Goal: Task Accomplishment & Management: Manage account settings

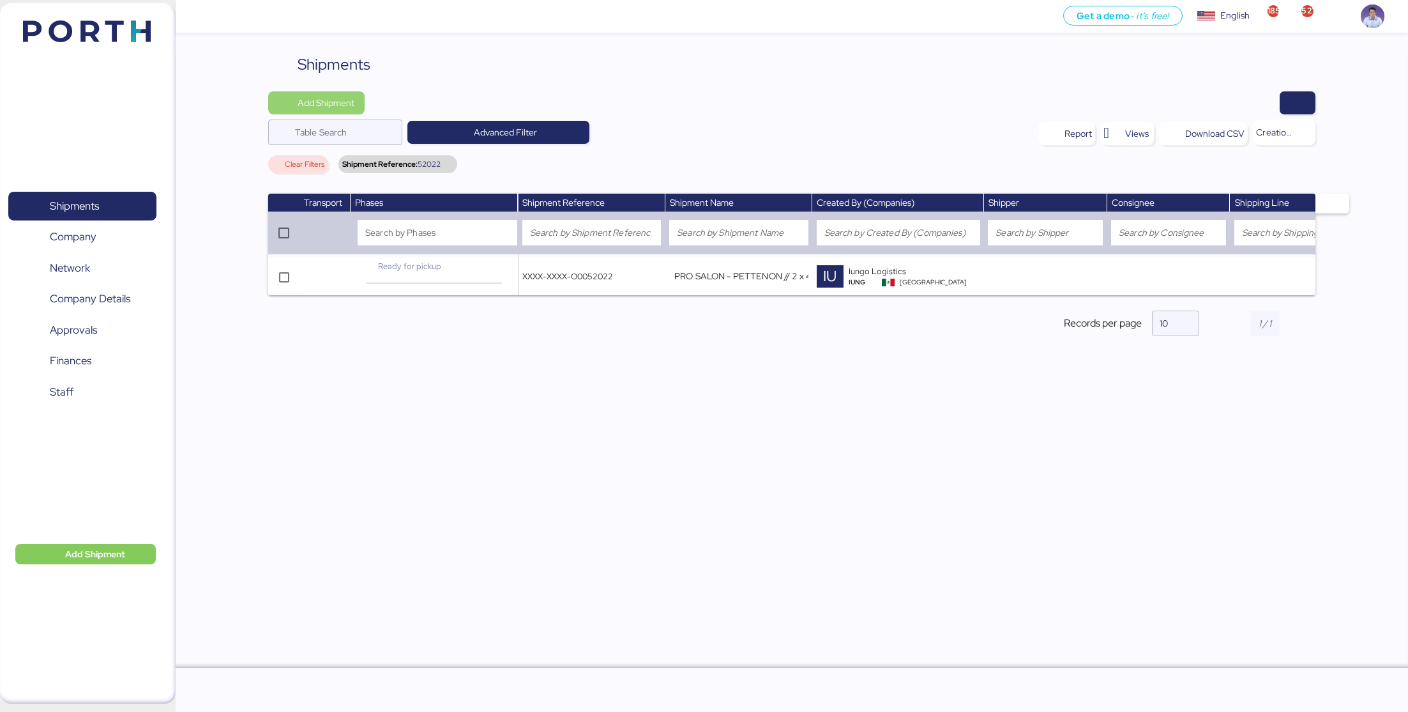
click at [326, 97] on span "Add Shipment" at bounding box center [326, 102] width 57 height 15
click at [345, 115] on link "Add Shipment Manually" at bounding box center [328, 125] width 119 height 20
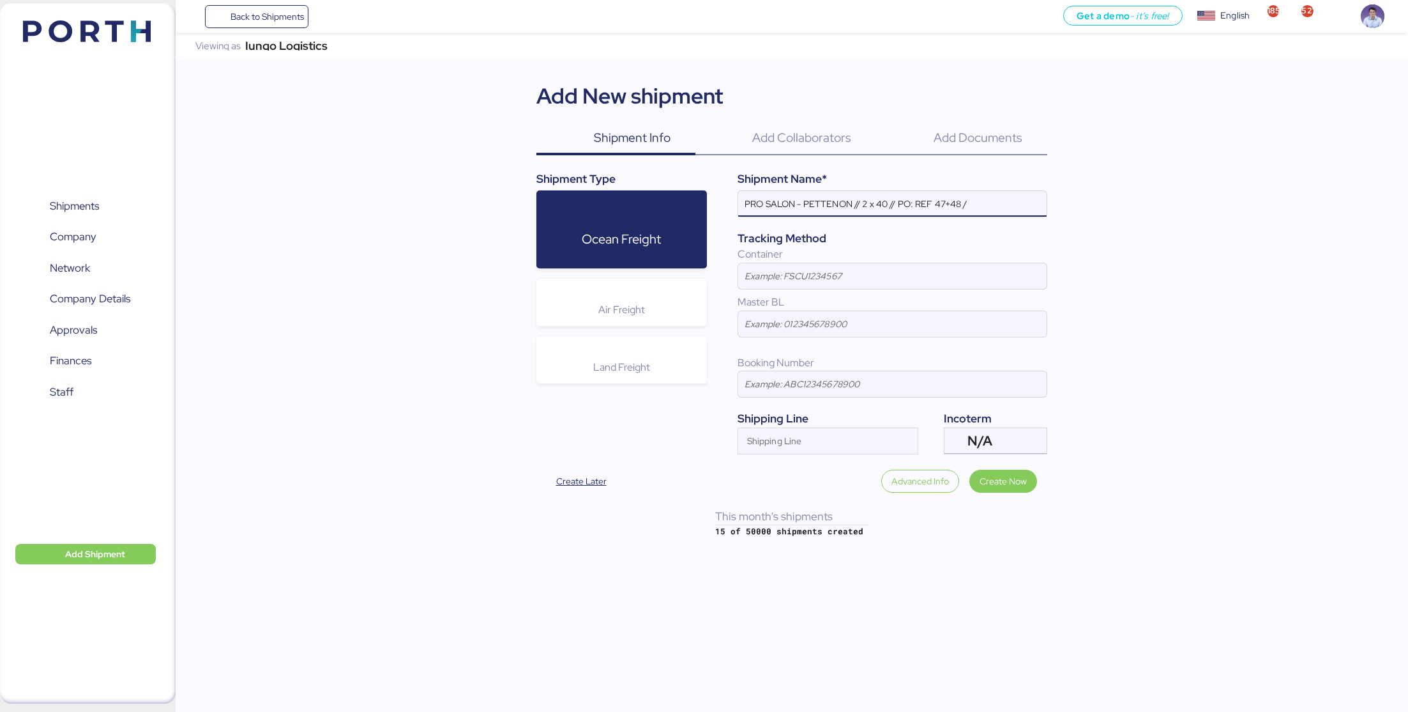
paste input "175541"
click at [980, 201] on input "PRO SALON - PETTENON // 2 x 40 // PO: REF 47+48 / 175541" at bounding box center [892, 204] width 309 height 26
paste input "PORTH-"
click at [1026, 200] on input "PRO SALON - PETTENON // 2 x 40 // PO: REF 47+48 / PORTH-175541" at bounding box center [892, 204] width 309 height 26
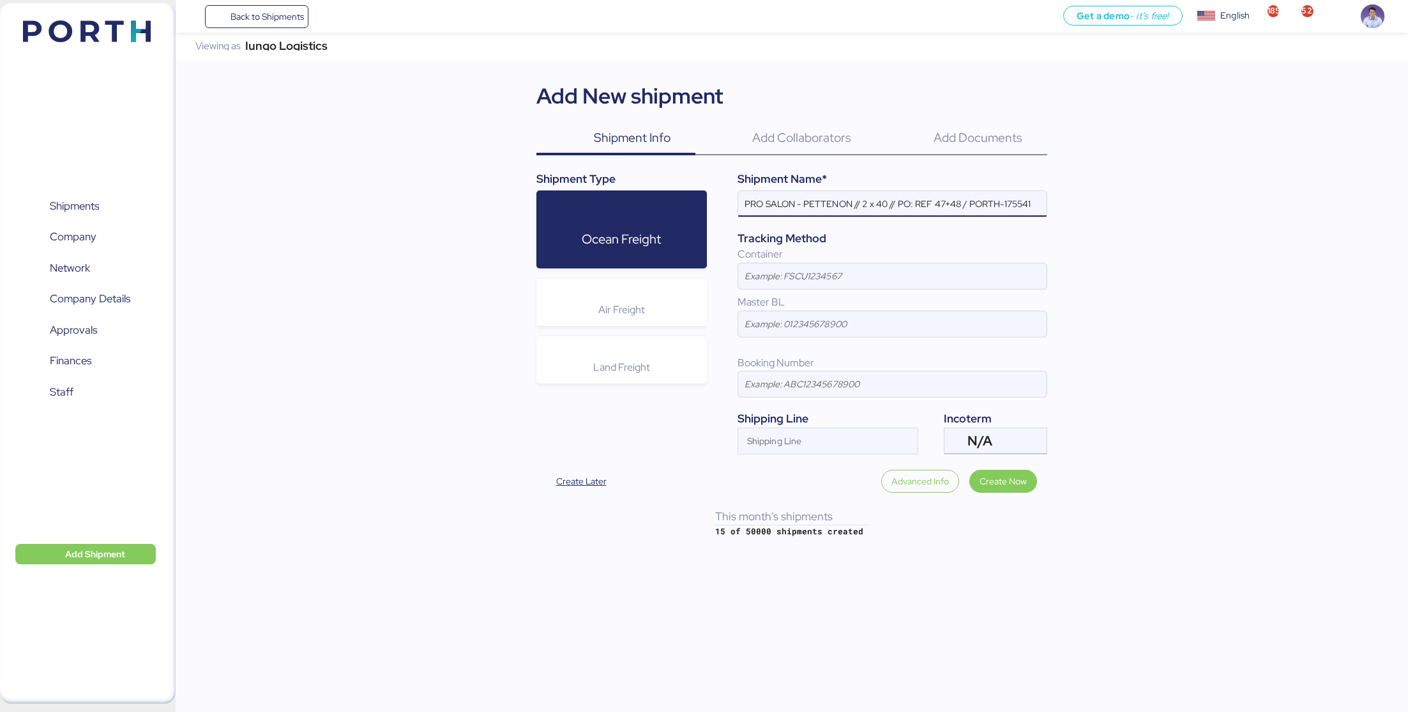
drag, startPoint x: 1026, startPoint y: 200, endPoint x: 753, endPoint y: 206, distance: 273.4
click at [753, 206] on input "PRO SALON - PETTENON // 2 x 40 // PO: REF 47+48 / PORTH-175541" at bounding box center [892, 204] width 309 height 26
click at [1032, 206] on input "PRO SALON - PETTENON // 2 x 40 // PO: REF 47+48 / PORTH-175541" at bounding box center [892, 204] width 309 height 26
type input "PRO SALON - PETTENON // 2 x 40 // PO: REF 47+48 / PORTH-175541"
click at [1006, 480] on span "Create Now" at bounding box center [1003, 480] width 47 height 15
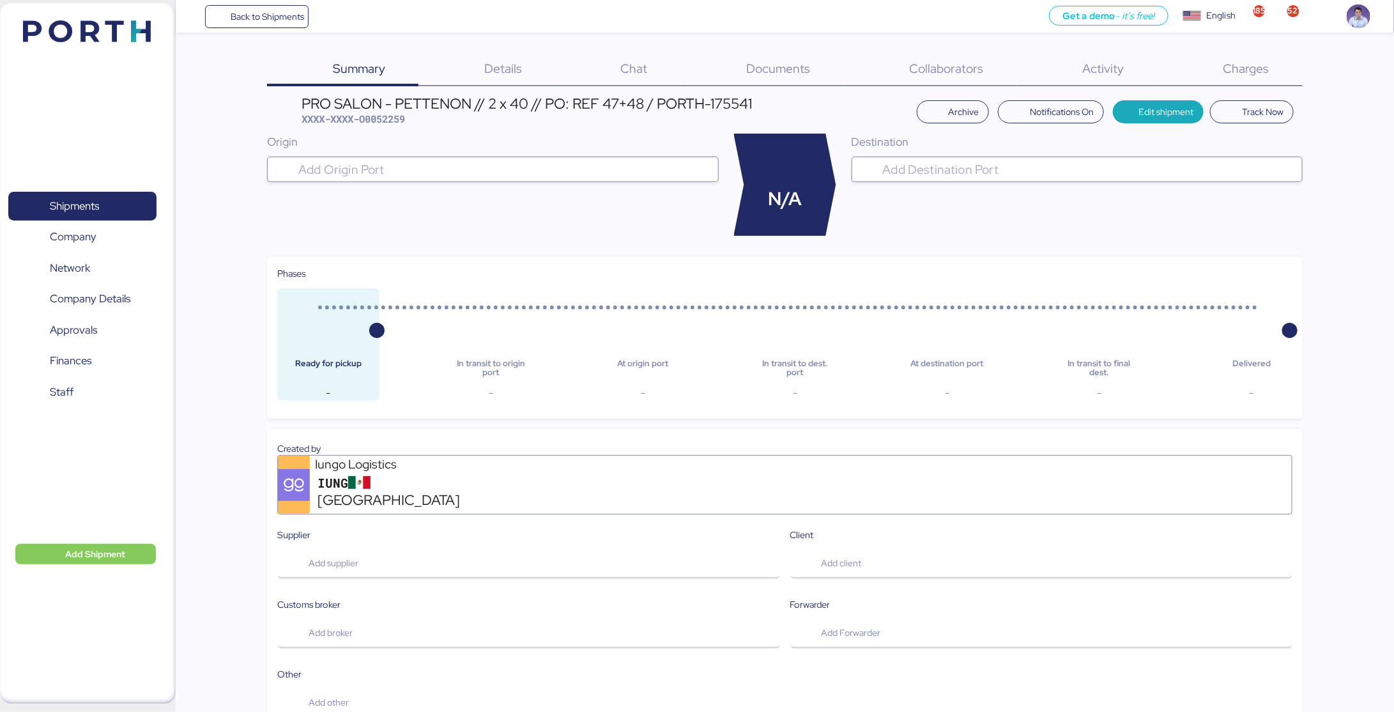
click at [746, 103] on div "PRO SALON - PETTENON // 2 x 40 // PO: REF 47+48 / PORTH-175541" at bounding box center [526, 103] width 450 height 14
drag, startPoint x: 746, startPoint y: 103, endPoint x: 286, endPoint y: 108, distance: 459.9
click at [286, 108] on header "PRO SALON - PETTENON // 2 x 40 // PO: REF 47+48 / PORTH-175541 XXXX-XXXX-O00522…" at bounding box center [784, 111] width 1035 height 30
copy div "PRO SALON - PETTENON // 2 x 40 // PO: REF 47+48 / PORTH-175541"
click at [509, 72] on span "Details" at bounding box center [503, 68] width 38 height 17
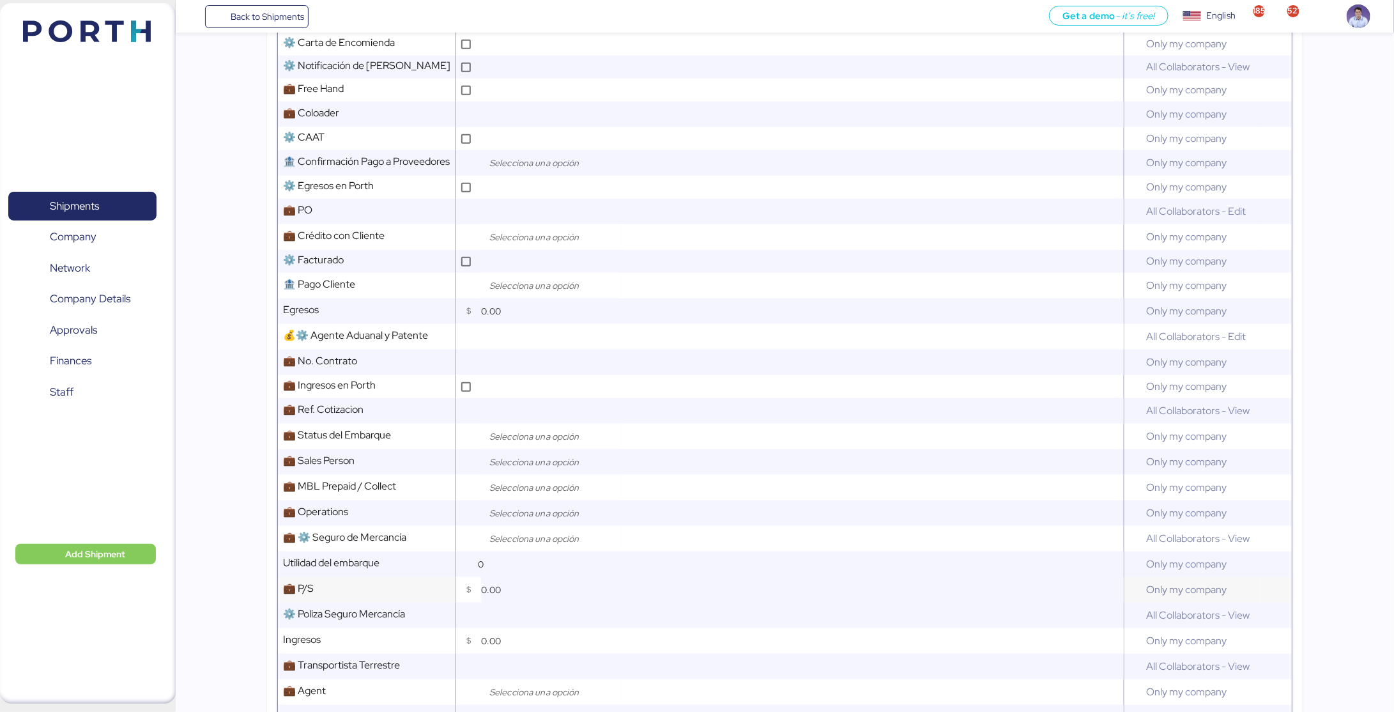
scroll to position [471, 0]
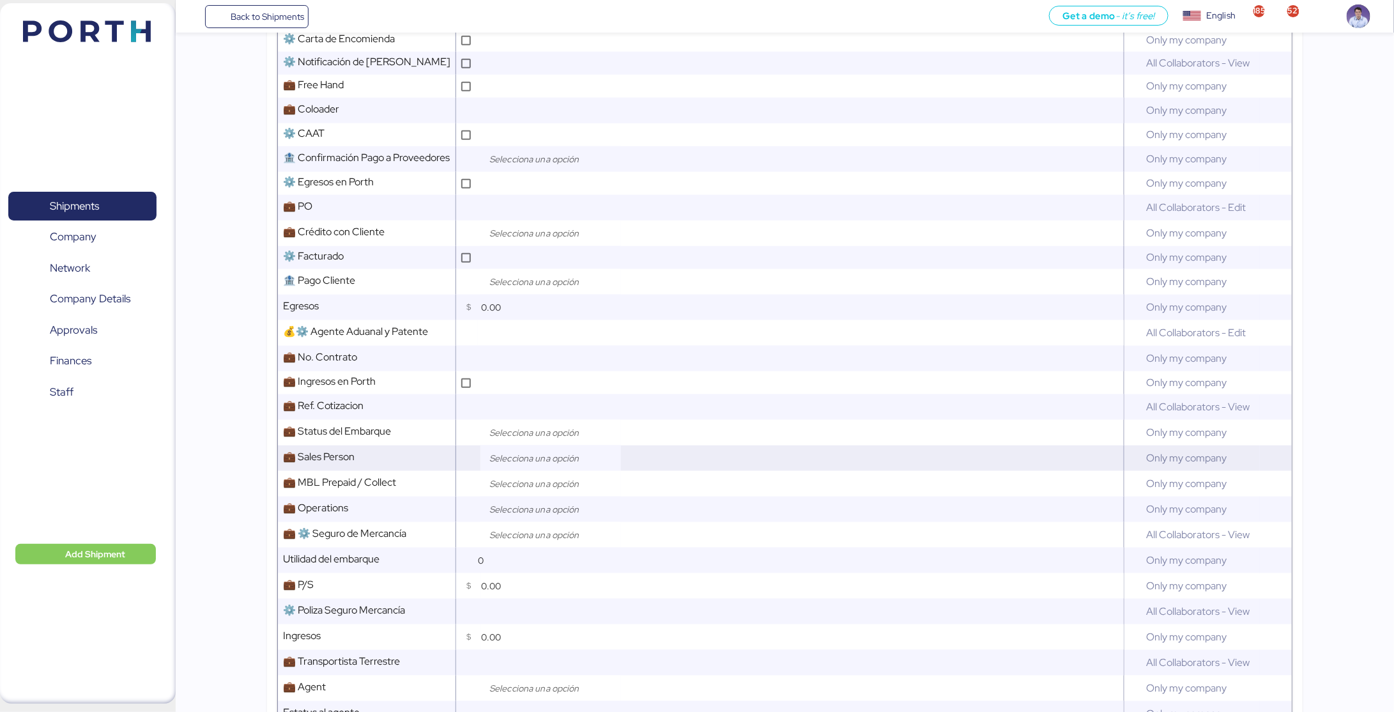
click at [508, 455] on input "search" at bounding box center [554, 457] width 134 height 15
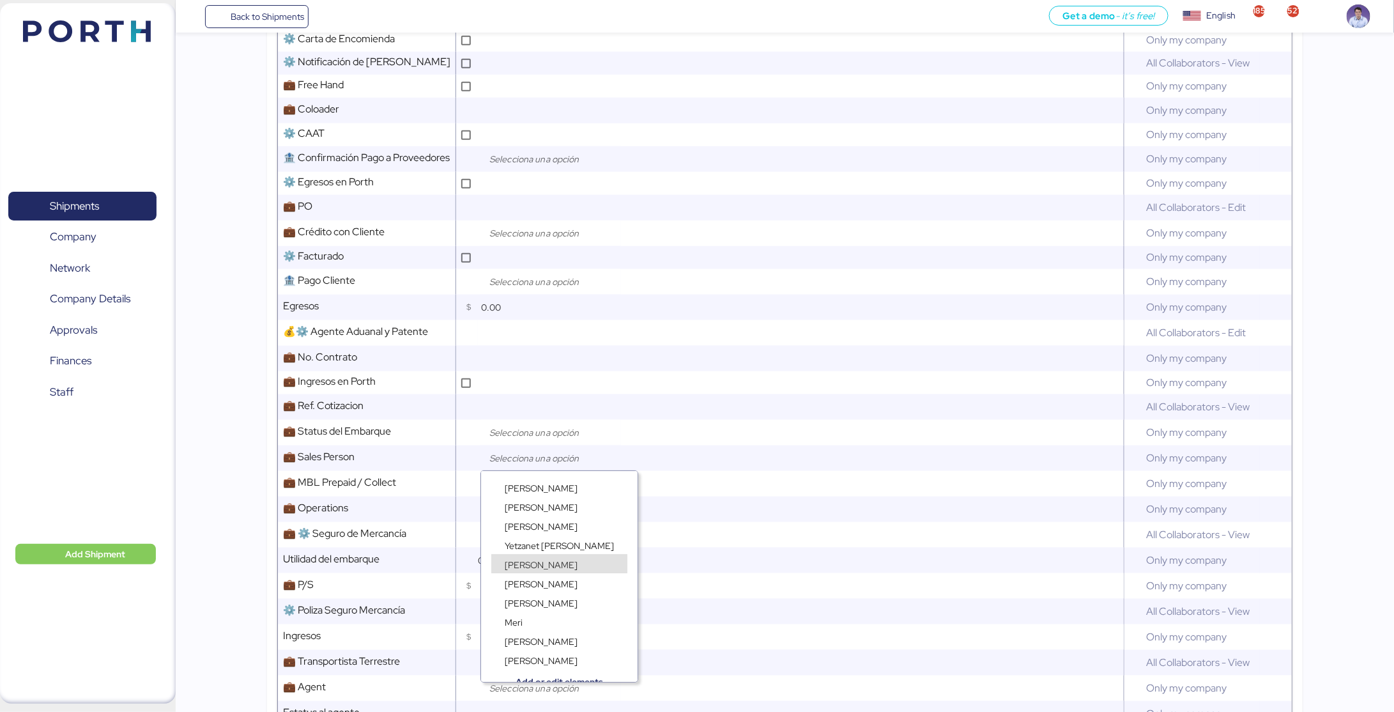
click at [521, 566] on span "[PERSON_NAME]" at bounding box center [541, 564] width 73 height 11
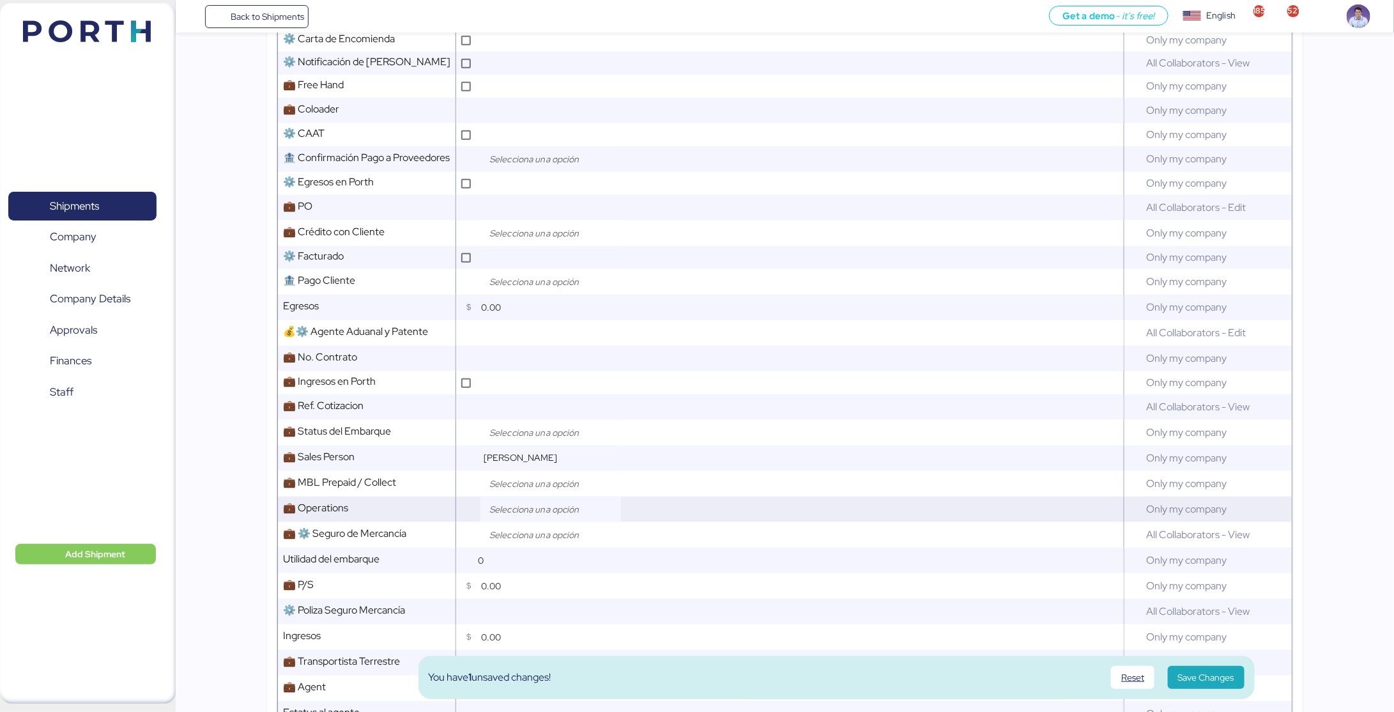
click at [512, 508] on input "search" at bounding box center [554, 508] width 134 height 15
click at [542, 577] on span "[PERSON_NAME]" at bounding box center [541, 577] width 73 height 11
click at [1178, 678] on span "Save Changes" at bounding box center [1206, 676] width 56 height 15
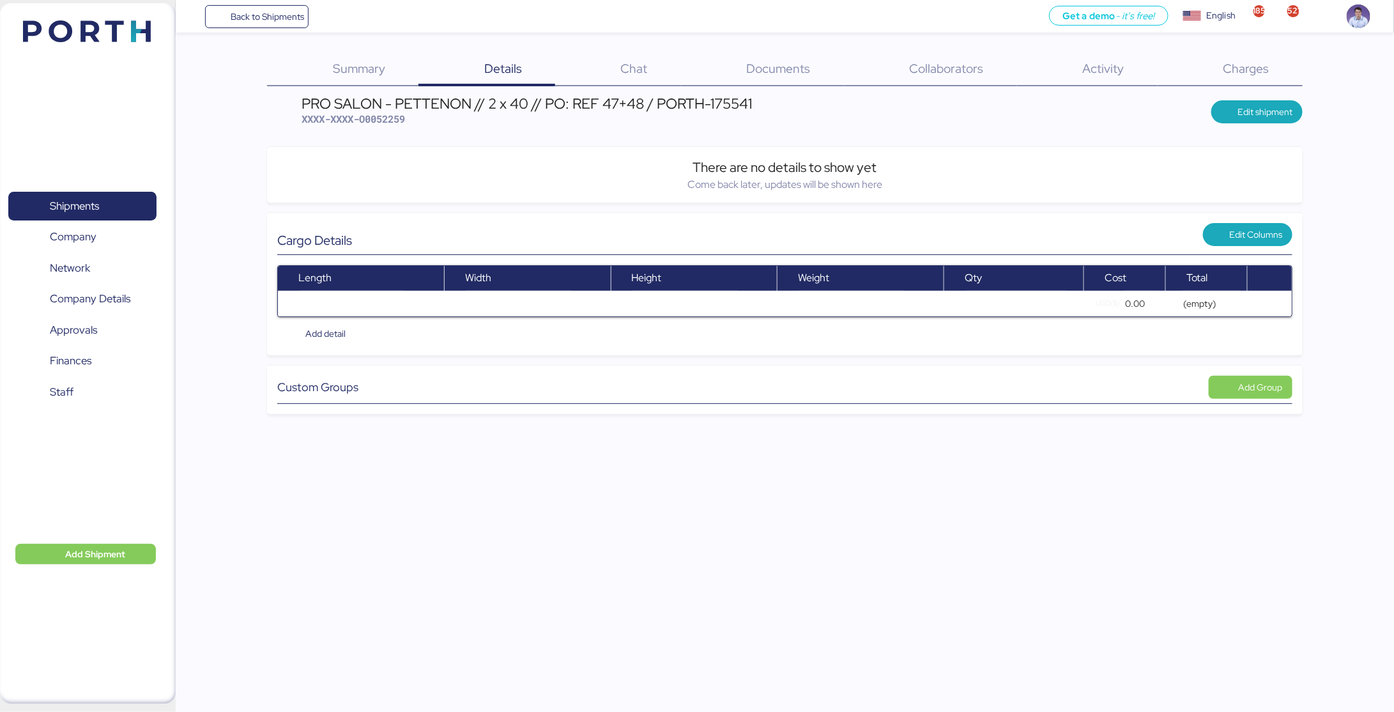
scroll to position [0, 0]
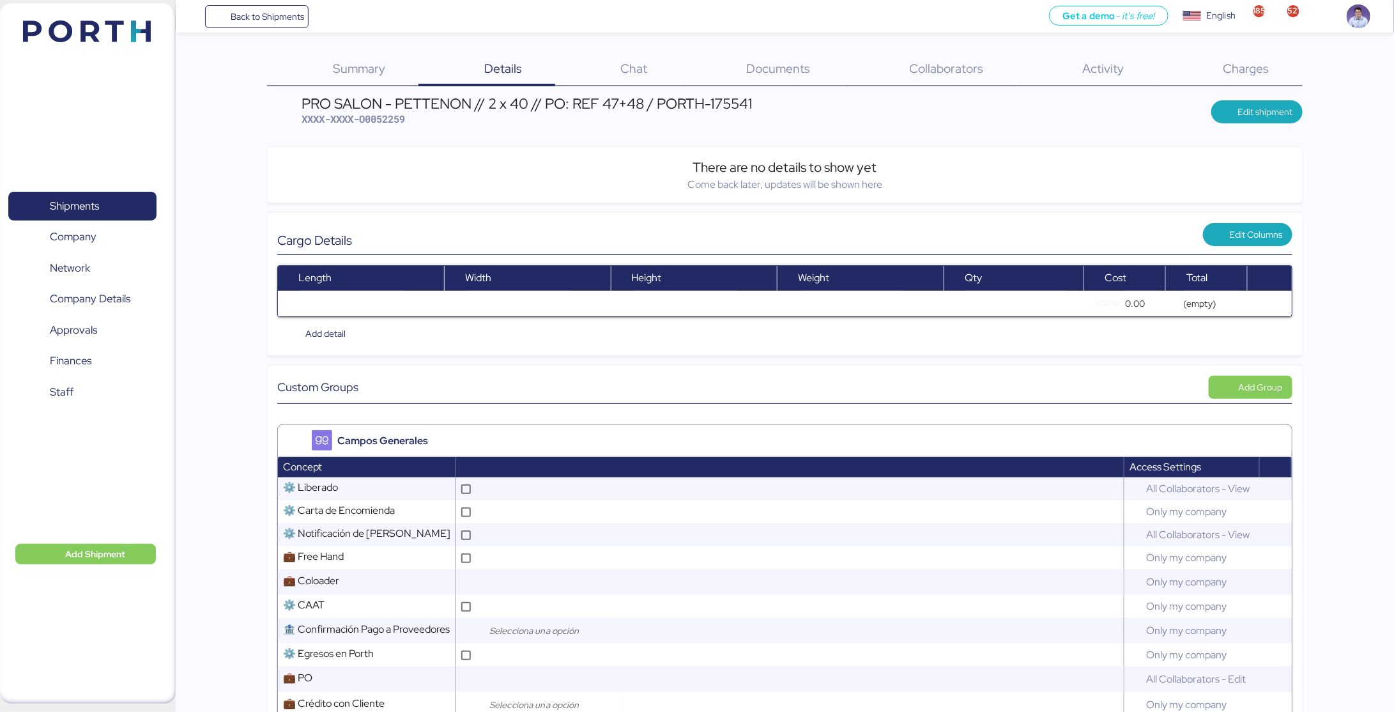
click at [376, 68] on span "Summary" at bounding box center [359, 68] width 52 height 17
